Goal: Find specific page/section: Find specific page/section

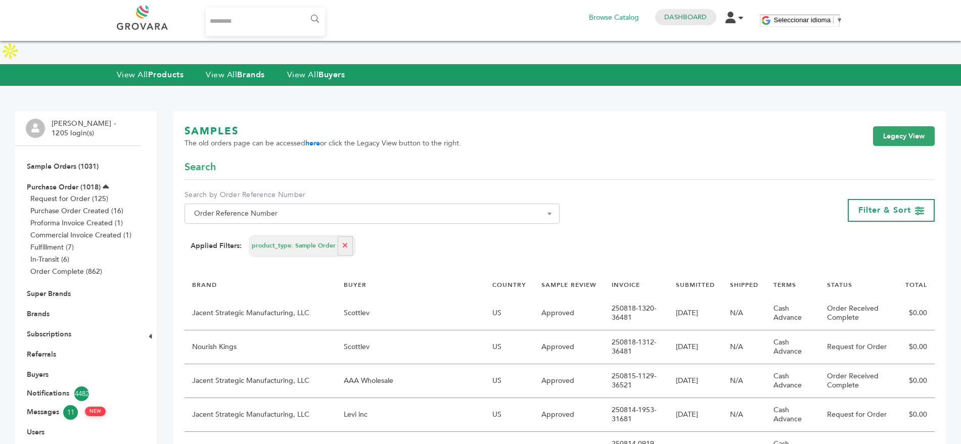
click at [239, 14] on input "Search..." at bounding box center [266, 22] width 120 height 28
type input "*******"
click at [303, 9] on input "******" at bounding box center [314, 19] width 23 height 20
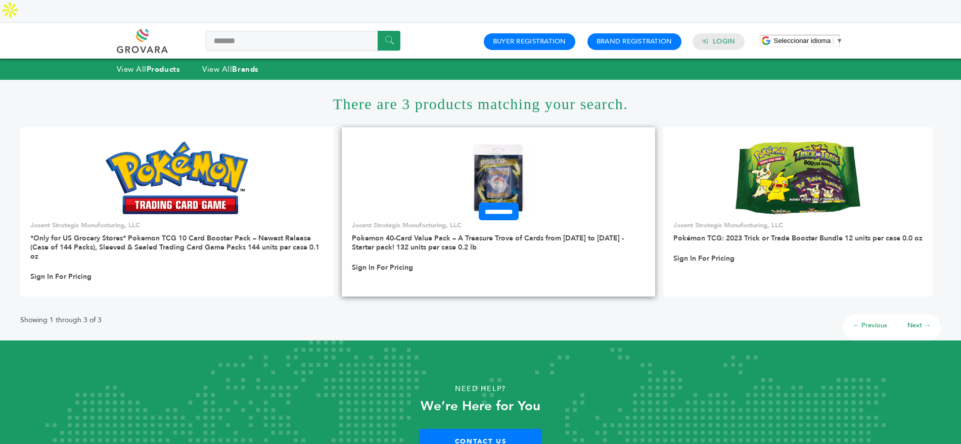
click at [501, 146] on img at bounding box center [498, 178] width 73 height 73
